Goal: Find specific page/section

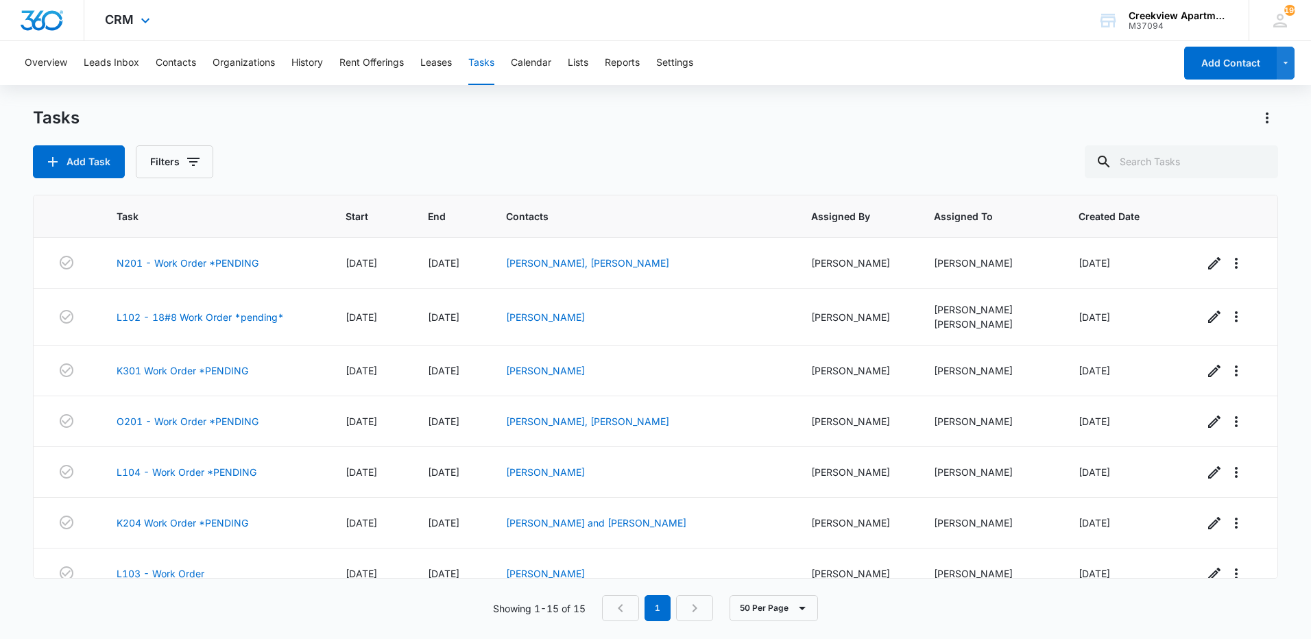
scroll to position [445, 0]
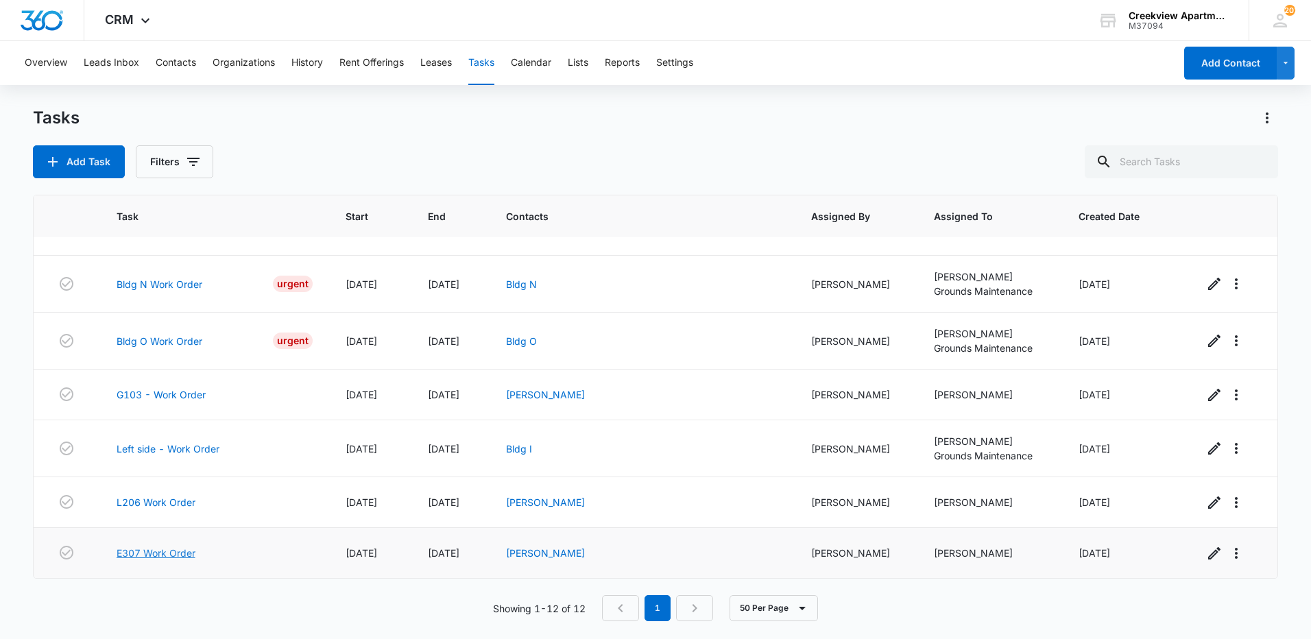
click at [158, 555] on link "E307 Work Order" at bounding box center [156, 553] width 79 height 14
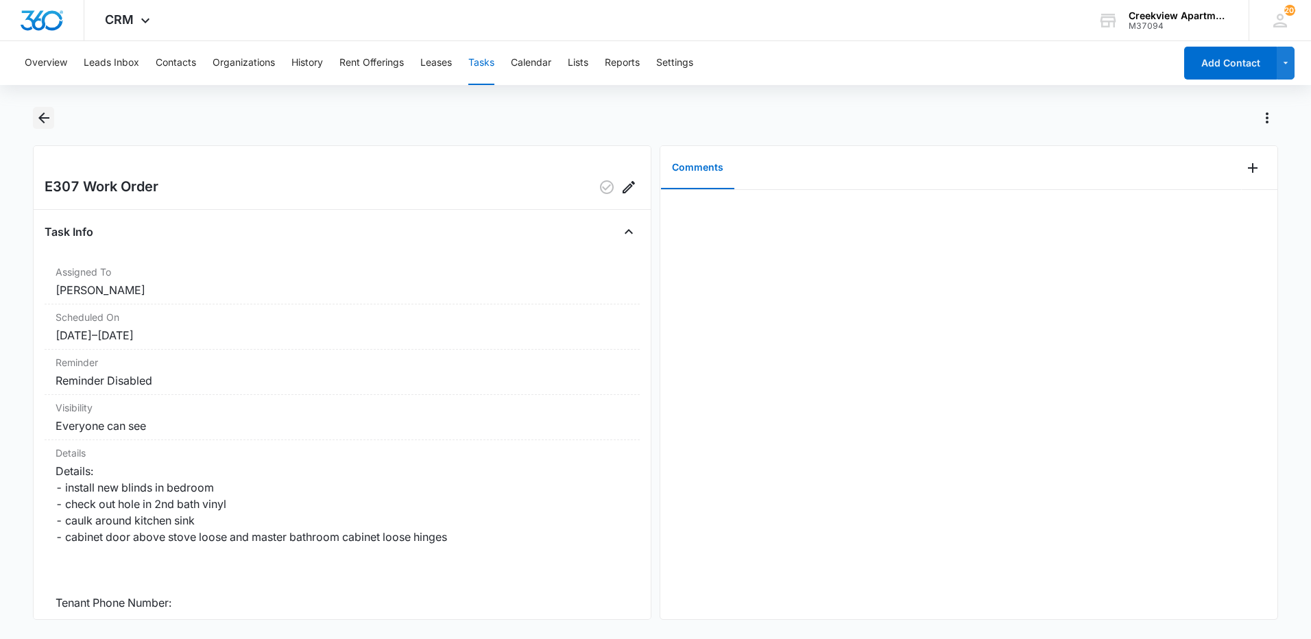
click at [43, 123] on icon "Back" at bounding box center [43, 117] width 11 height 11
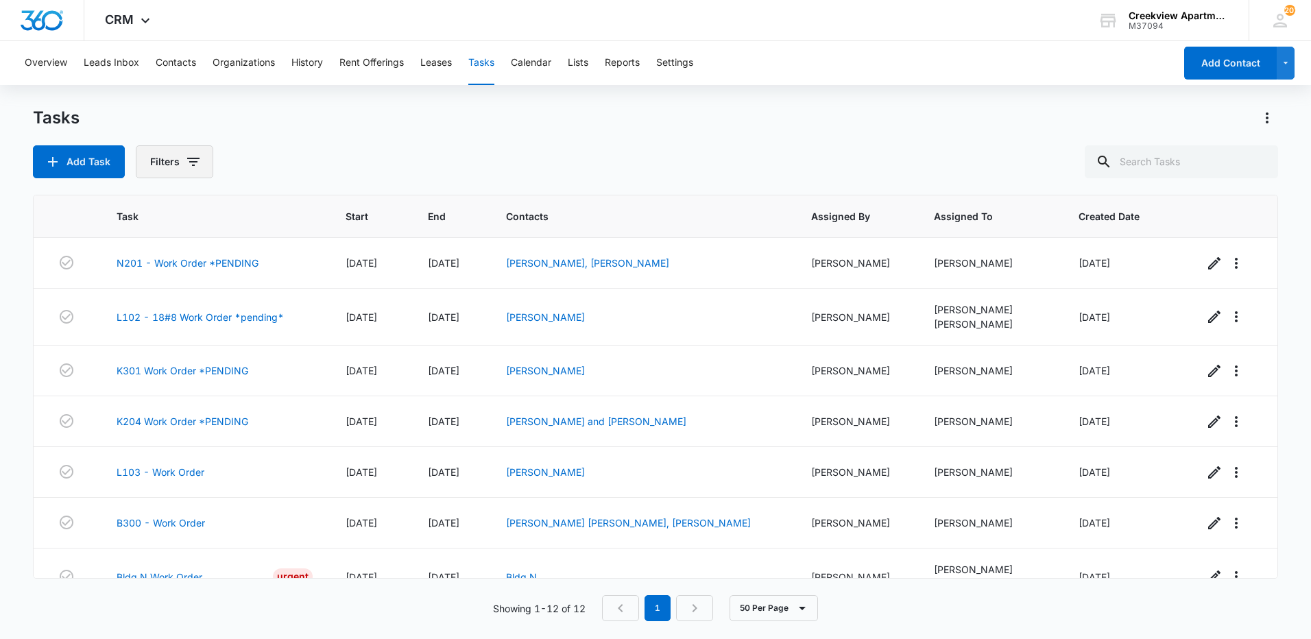
click at [160, 167] on button "Filters" at bounding box center [174, 161] width 77 height 33
click at [167, 329] on label "Complete" at bounding box center [231, 326] width 158 height 14
click at [153, 326] on input "Complete" at bounding box center [152, 326] width 1 height 1
radio input "false"
radio input "true"
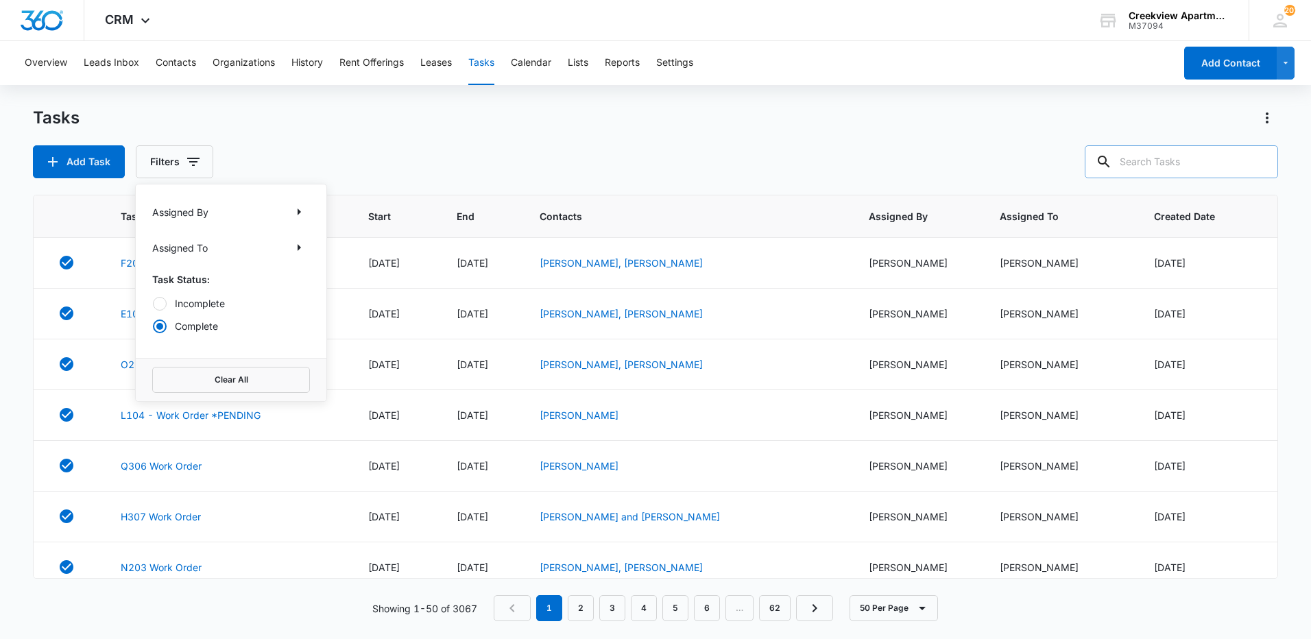
click at [1165, 165] on input "text" at bounding box center [1181, 161] width 193 height 33
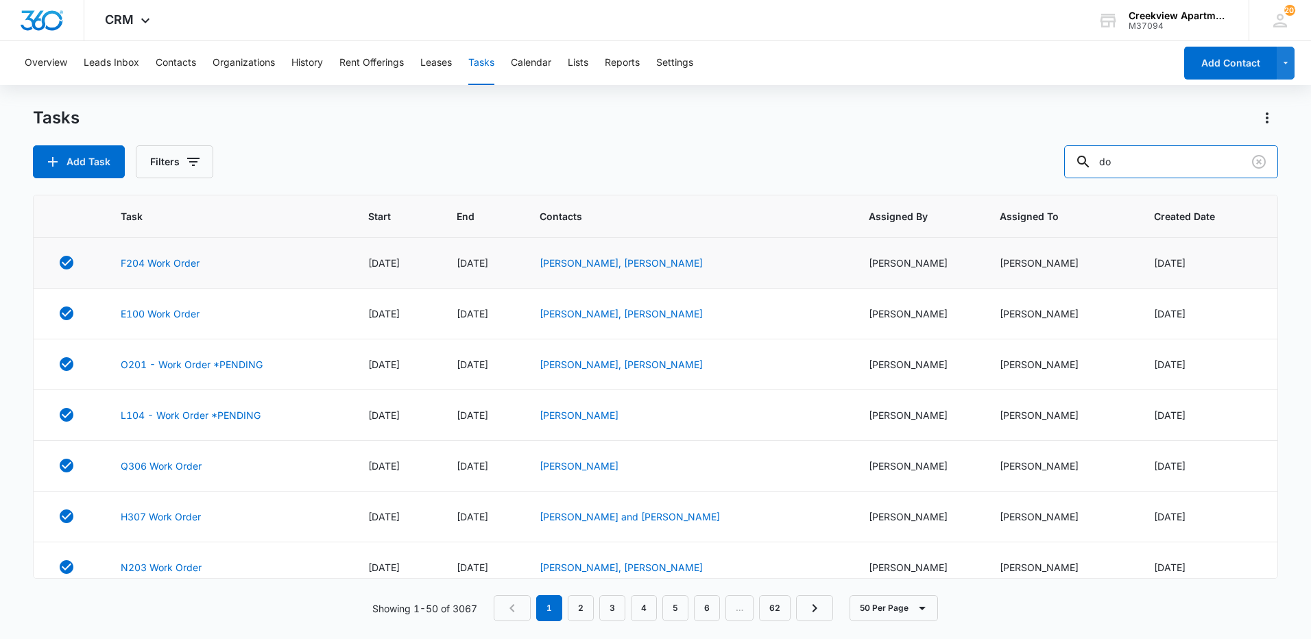
type input "d"
type input "D206"
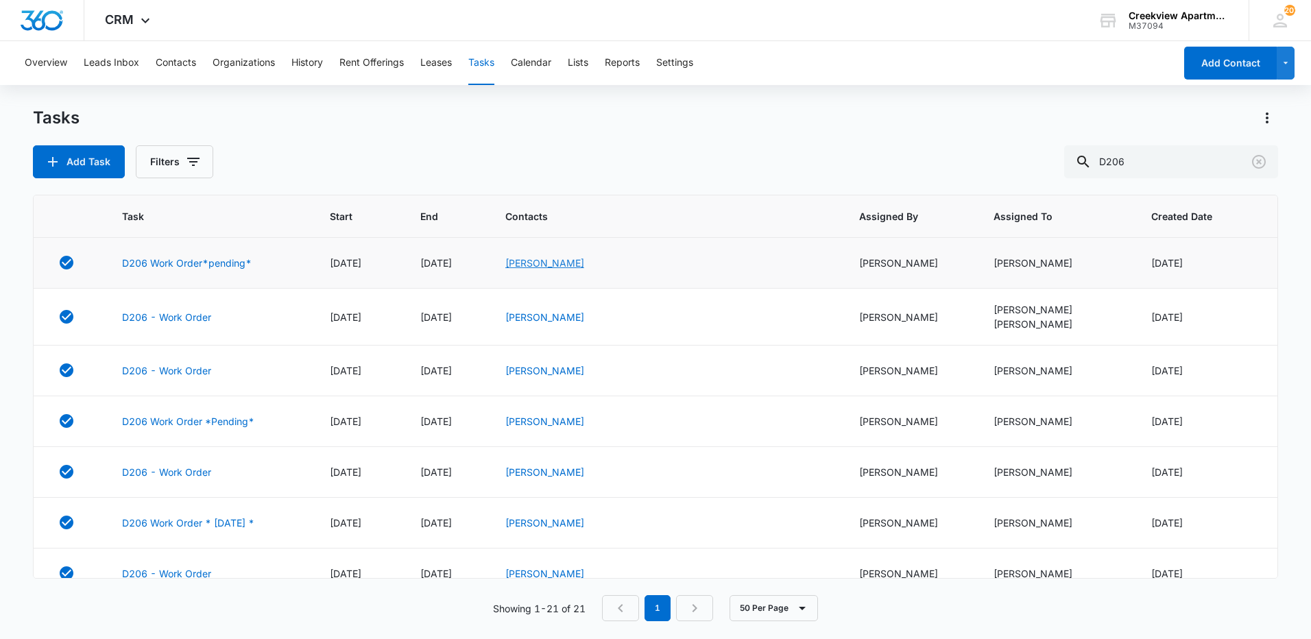
click at [575, 260] on link "[PERSON_NAME]" at bounding box center [544, 263] width 79 height 12
